Goal: Task Accomplishment & Management: Manage account settings

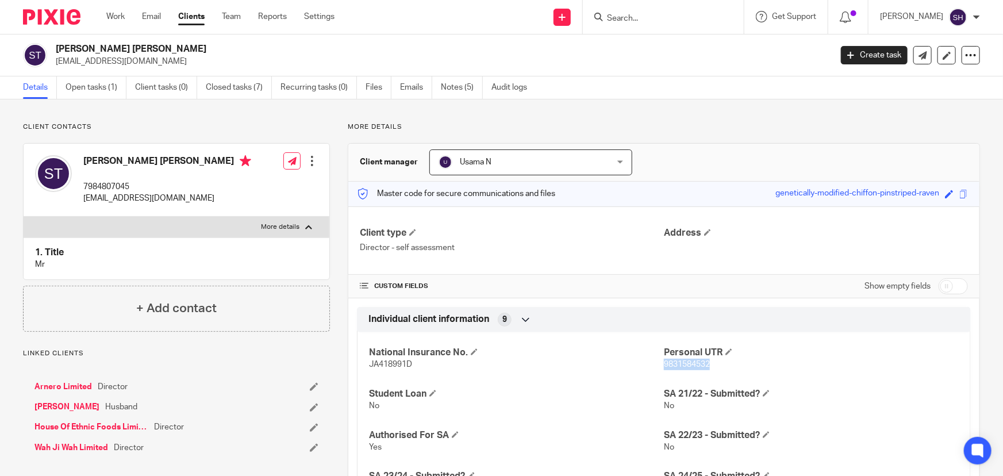
click at [674, 20] on input "Search" at bounding box center [657, 19] width 103 height 10
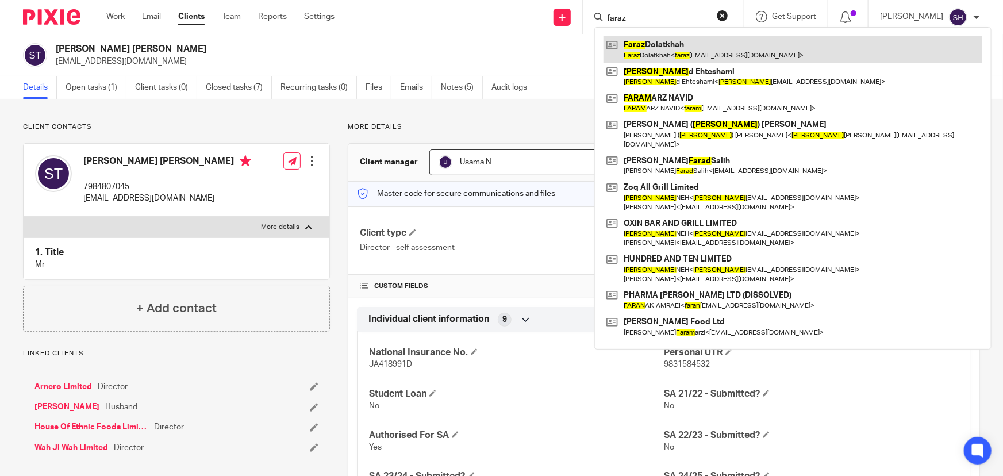
type input "faraz"
click at [695, 55] on link at bounding box center [793, 49] width 379 height 26
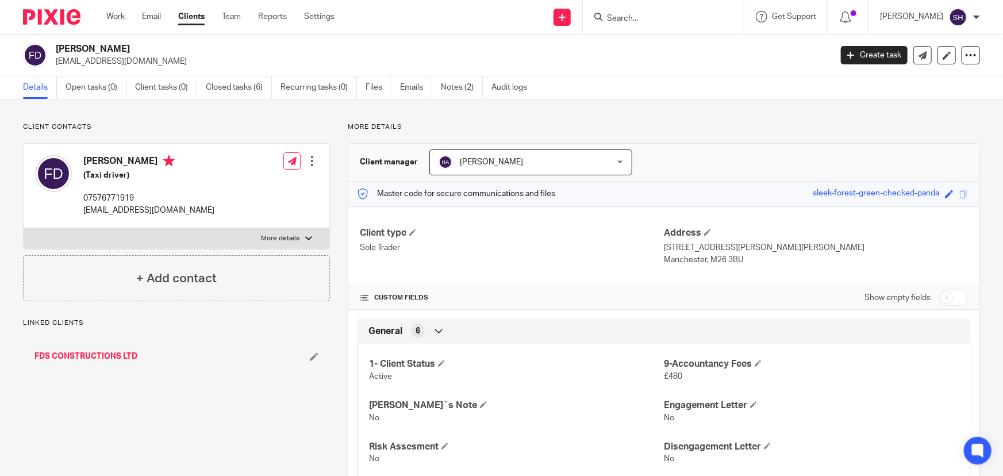
click at [280, 237] on p "More details" at bounding box center [280, 238] width 39 height 9
click at [24, 228] on input "More details" at bounding box center [23, 228] width 1 height 1
checkbox input "true"
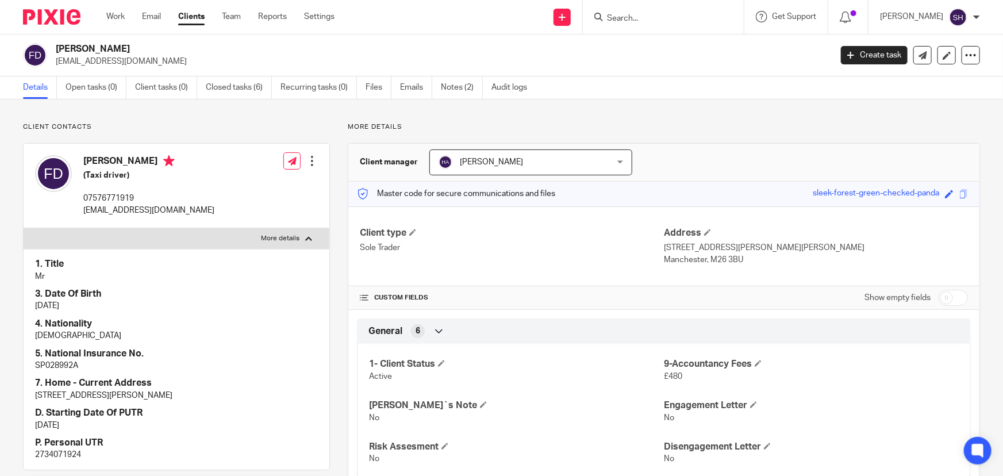
click at [61, 455] on p "2734071924" at bounding box center [176, 454] width 283 height 11
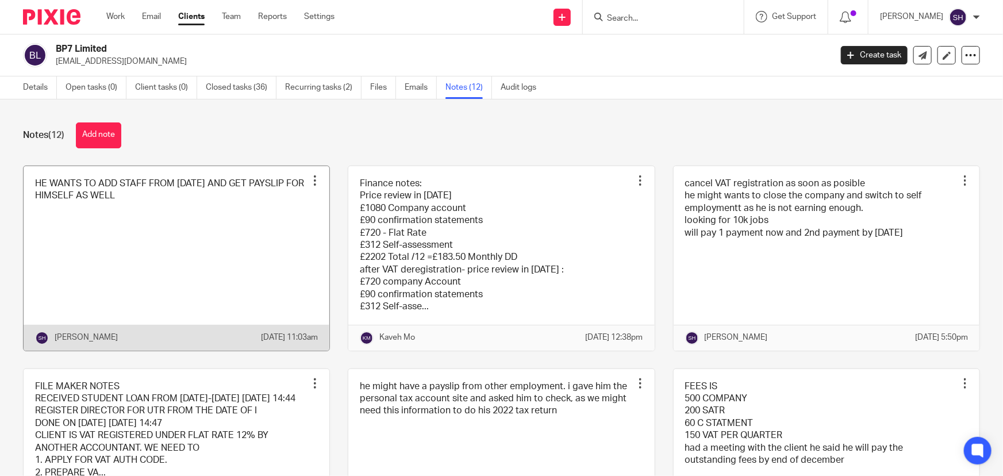
scroll to position [52, 0]
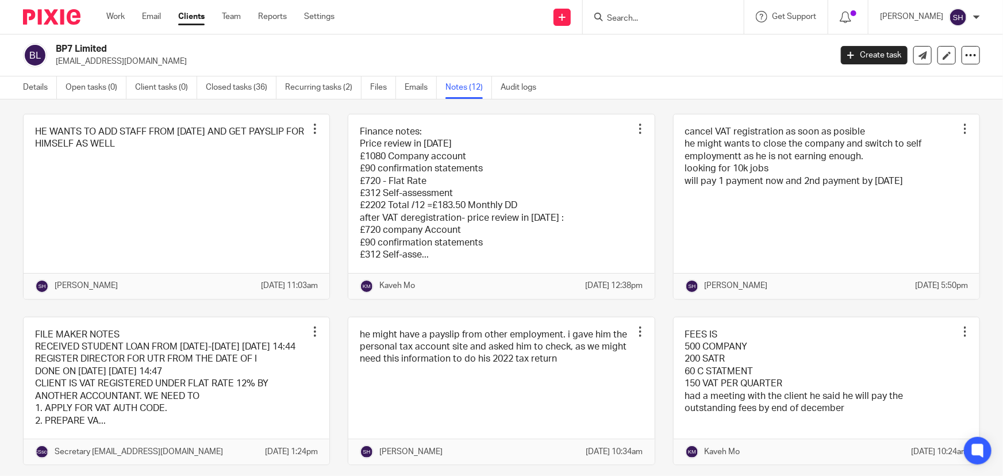
click at [687, 20] on input "Search" at bounding box center [657, 19] width 103 height 10
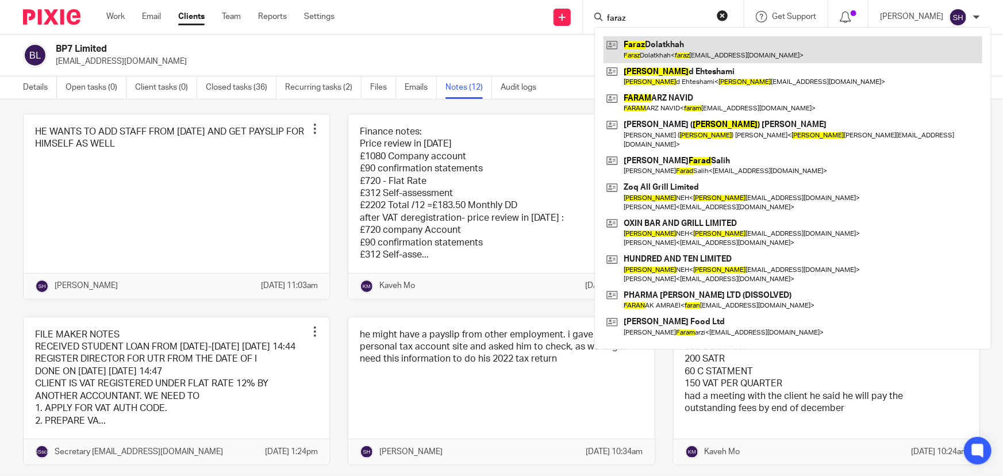
type input "faraz"
click at [691, 55] on link at bounding box center [793, 49] width 379 height 26
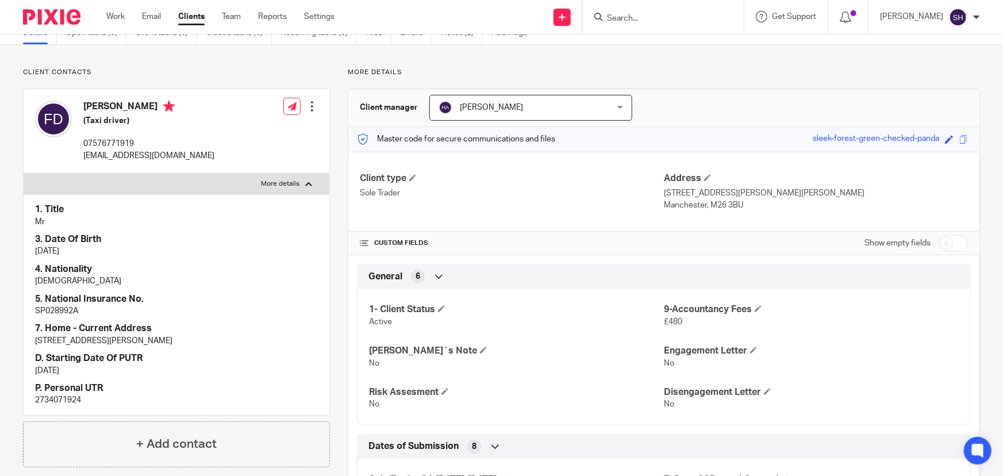
scroll to position [104, 0]
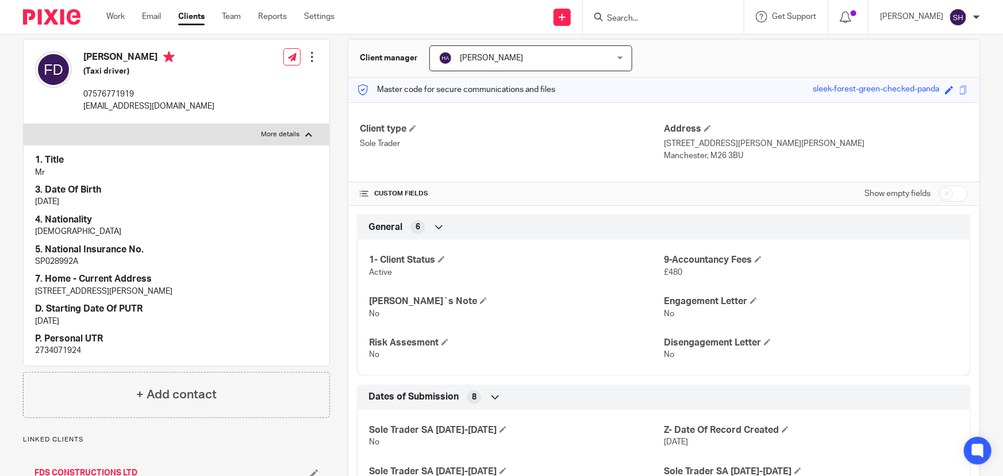
click at [63, 350] on p "2734071924" at bounding box center [176, 350] width 283 height 11
copy p "2734071924"
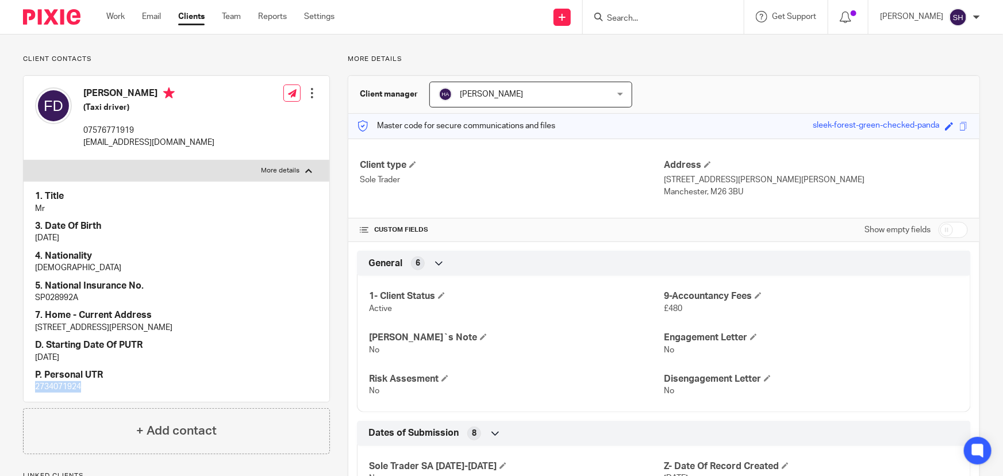
scroll to position [0, 0]
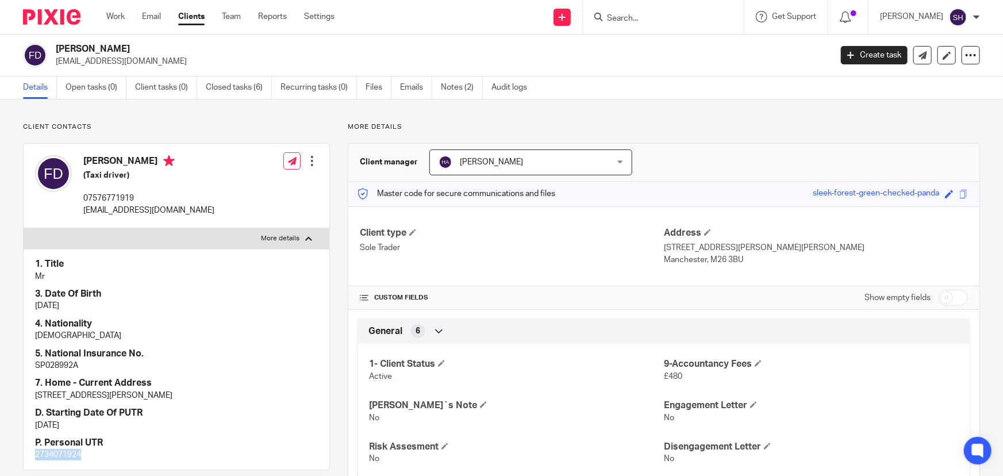
drag, startPoint x: 126, startPoint y: 52, endPoint x: 57, endPoint y: 47, distance: 68.6
click at [56, 48] on h2 "[PERSON_NAME]" at bounding box center [363, 49] width 614 height 12
copy h2 "[PERSON_NAME]"
click at [68, 453] on p "2734071924" at bounding box center [176, 454] width 283 height 11
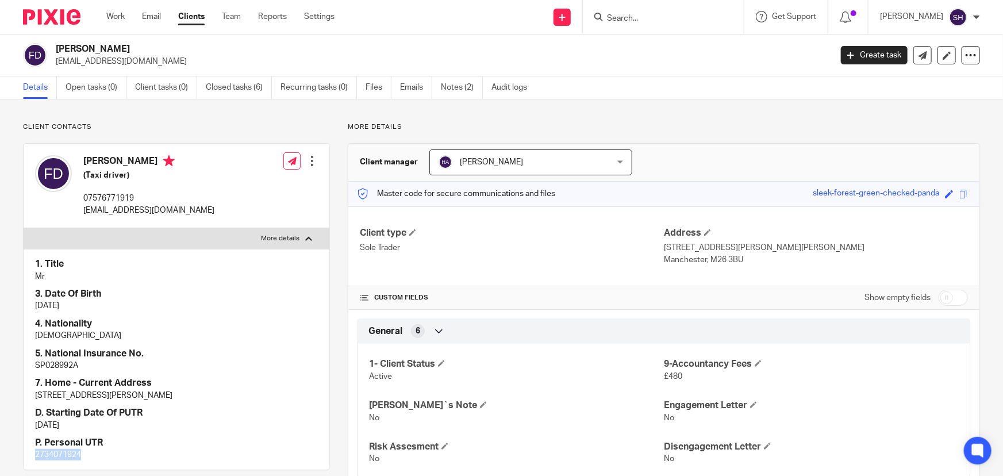
copy p "2734071924"
click at [456, 89] on link "Notes (2)" at bounding box center [462, 87] width 42 height 22
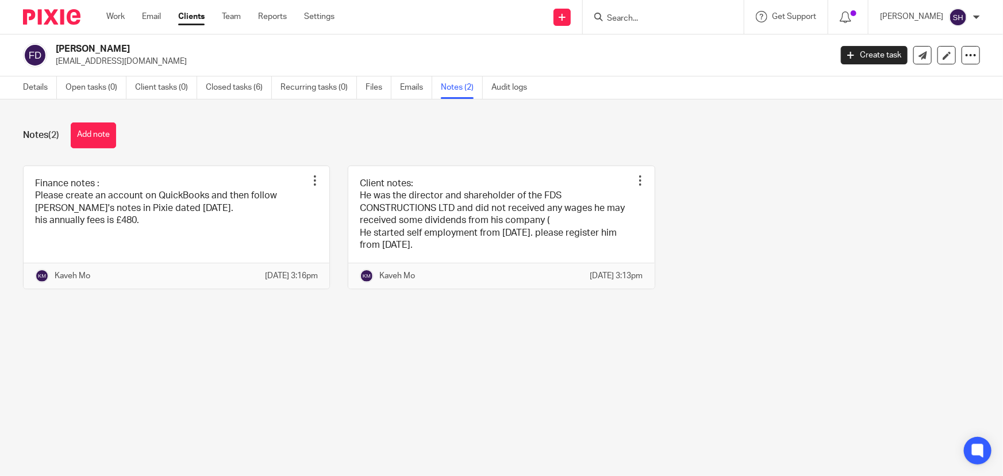
click at [93, 132] on button "Add note" at bounding box center [93, 135] width 45 height 26
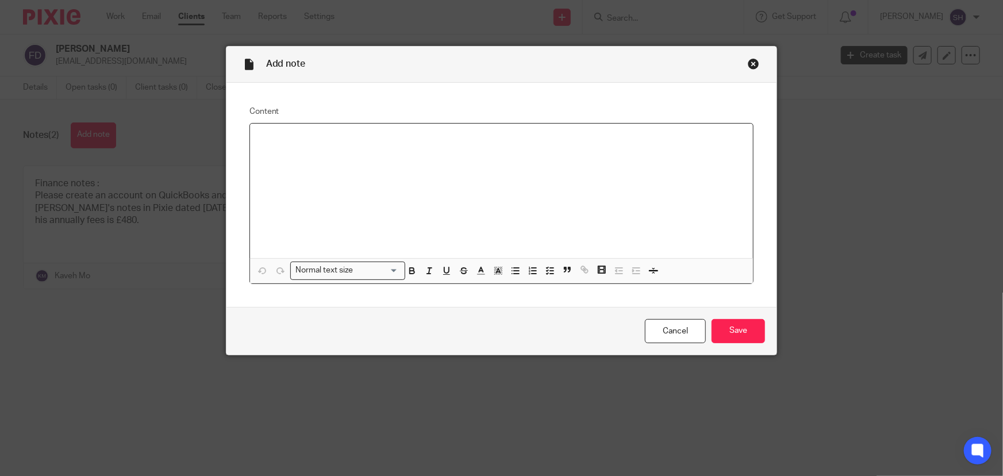
click at [294, 170] on div at bounding box center [501, 191] width 503 height 134
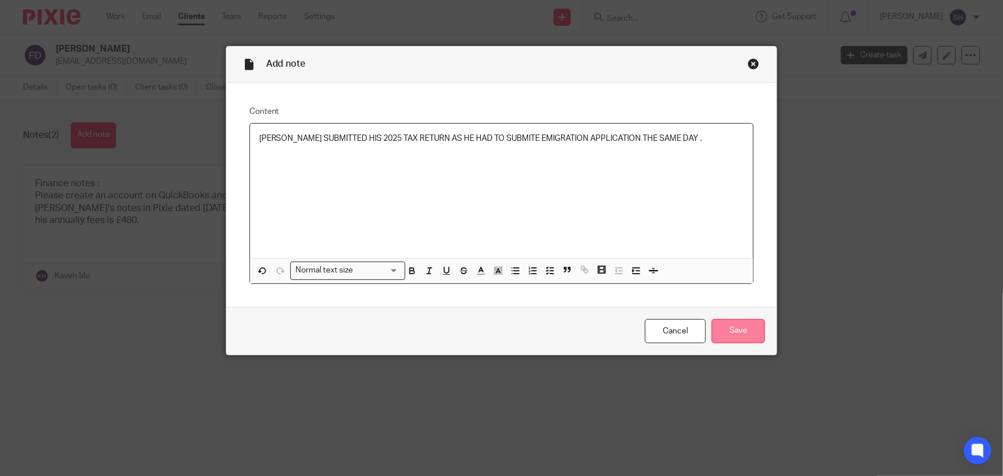
click at [738, 335] on input "Save" at bounding box center [738, 331] width 53 height 25
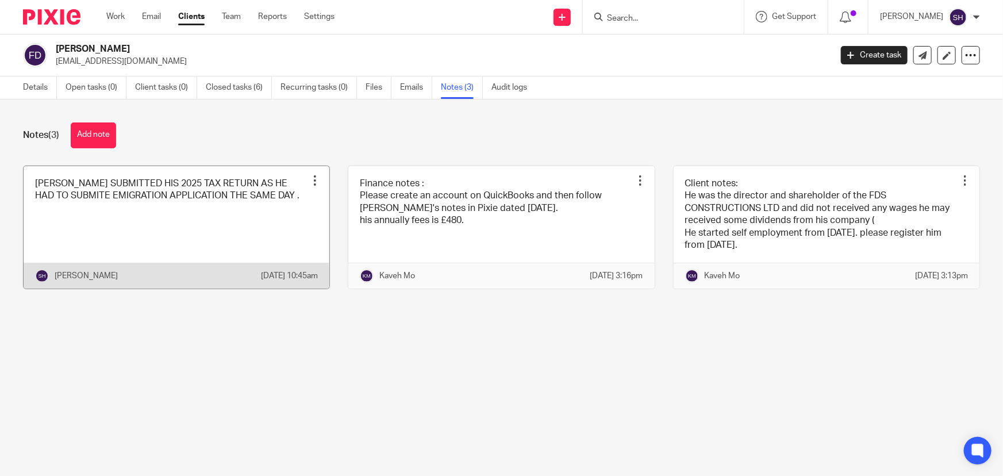
click at [251, 225] on link at bounding box center [177, 227] width 306 height 123
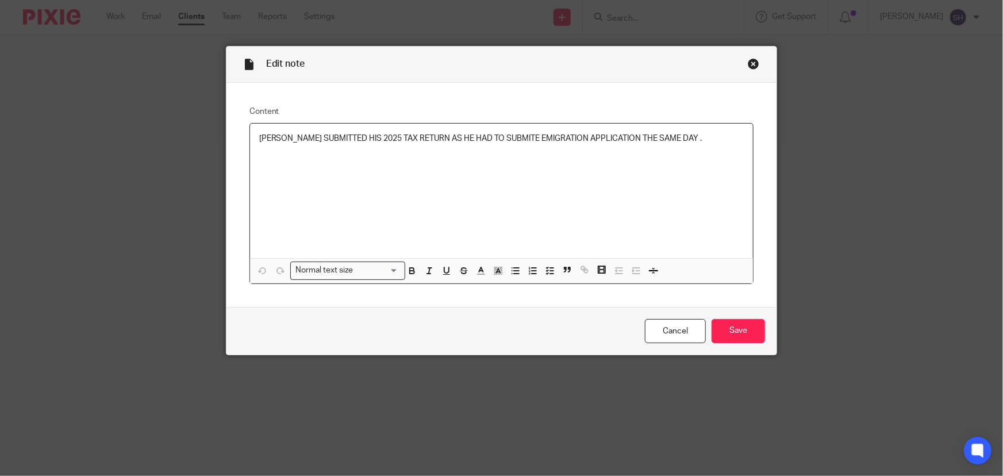
click at [698, 138] on p "[PERSON_NAME] SUBMITTED HIS 2025 TAX RETURN AS HE HAD TO SUBMITE EMIGRATION APP…" at bounding box center [501, 138] width 485 height 11
click at [698, 137] on p "[PERSON_NAME] SUBMITTED HIS 2025 TAX RETURN AS HE HAD TO SUBMITE EMIGRATION APP…" at bounding box center [501, 145] width 485 height 24
click at [368, 157] on div "[PERSON_NAME] SUBMITTED HIS 2025 TAX RETURN AS HE HAD TO SUBMITE EMIGRATION APP…" at bounding box center [501, 191] width 503 height 134
click at [737, 325] on input "Save" at bounding box center [738, 331] width 53 height 25
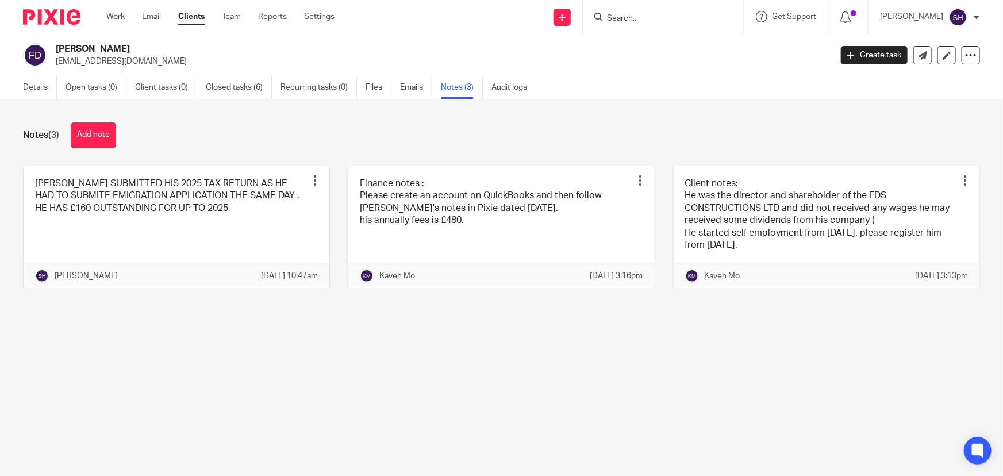
click at [7, 115] on div "Notes (3) Add note SAMAN SUBMITTED HIS 2025 TAX RETURN AS HE HAD TO SUBMITE EMI…" at bounding box center [501, 214] width 1003 height 230
click at [39, 87] on link "Details" at bounding box center [40, 87] width 34 height 22
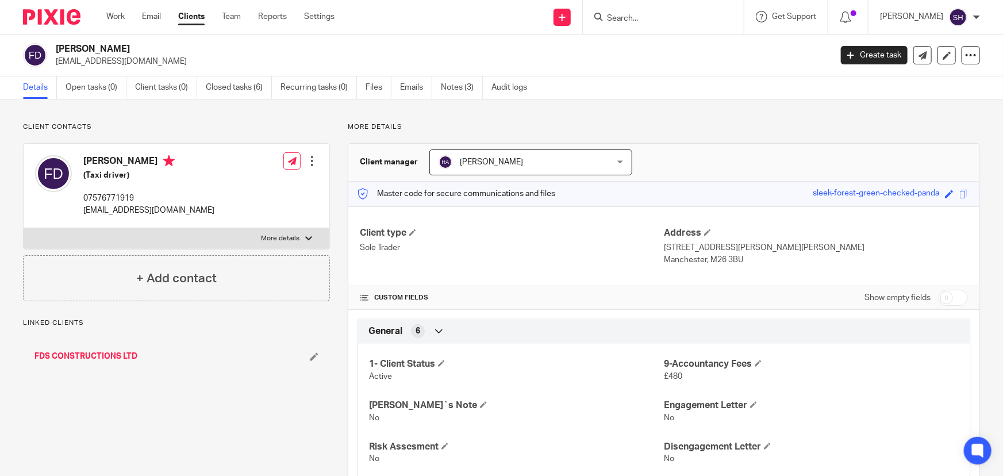
click at [268, 236] on p "More details" at bounding box center [280, 238] width 39 height 9
click at [24, 228] on input "More details" at bounding box center [23, 228] width 1 height 1
checkbox input "true"
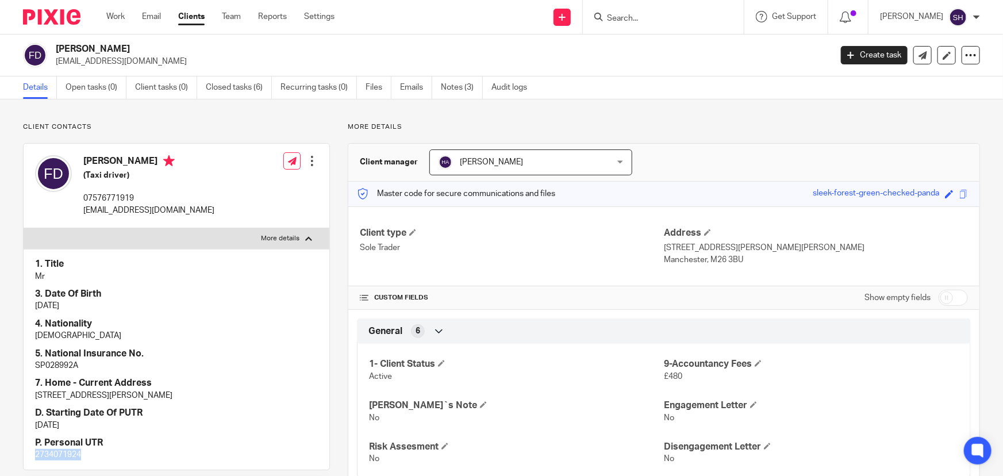
drag, startPoint x: 80, startPoint y: 452, endPoint x: 28, endPoint y: 454, distance: 52.9
click at [22, 452] on div "Client contacts [PERSON_NAME] (Taxi driver) 07576771919 [EMAIL_ADDRESS][DOMAIN_…" at bounding box center [167, 411] width 325 height 578
copy p "2734071924"
